Goal: Task Accomplishment & Management: Use online tool/utility

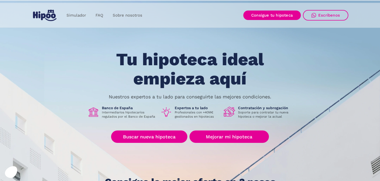
scroll to position [88, 0]
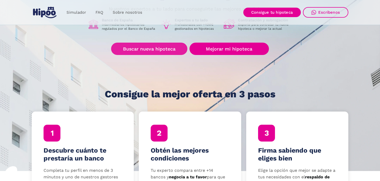
click at [157, 54] on link "Buscar nueva hipoteca" at bounding box center [149, 49] width 76 height 12
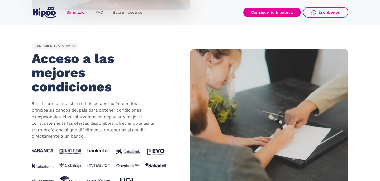
click at [75, 15] on link "Simulador" at bounding box center [76, 12] width 29 height 10
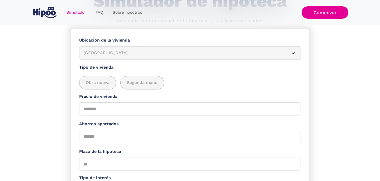
scroll to position [125, 0]
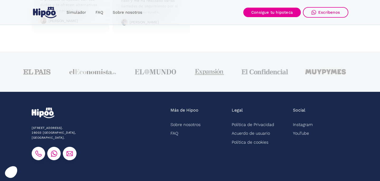
scroll to position [1375, 0]
